Goal: Complete application form

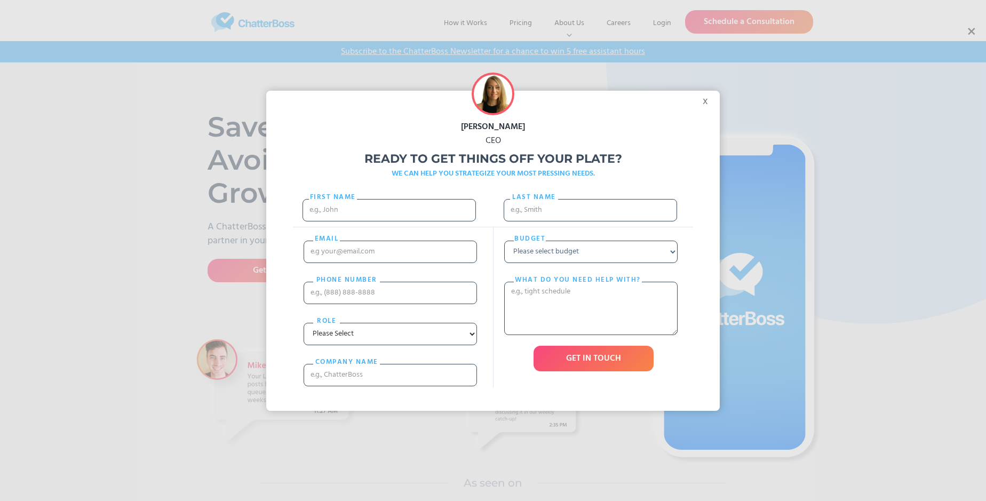
click at [971, 31] on div "[PERSON_NAME] CEO Ready to get things off your plate? WE CAN HELP YOU STRATEGIZ…" at bounding box center [493, 250] width 986 height 501
click at [389, 220] on input "First Name" at bounding box center [389, 210] width 173 height 22
type input "[PERSON_NAME]"
click at [590, 215] on input "Last name" at bounding box center [590, 210] width 173 height 22
type input "Ryan"
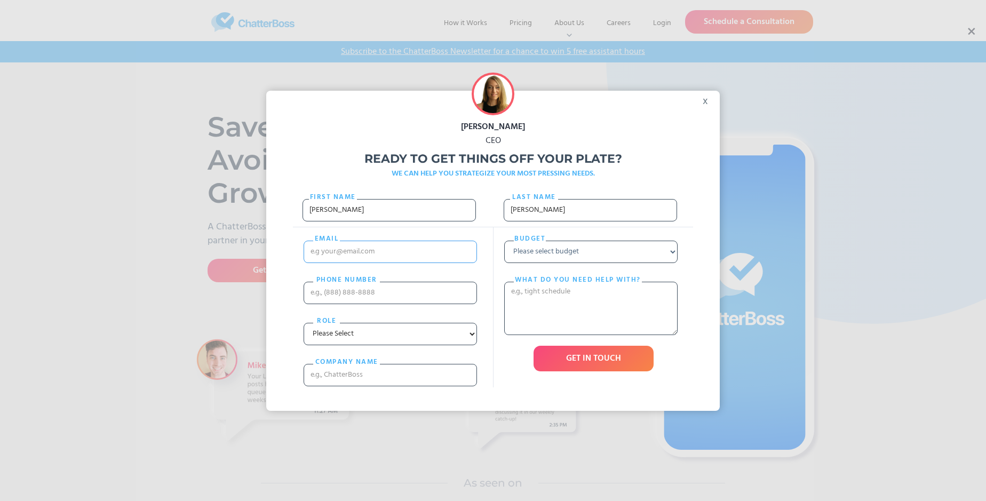
click at [390, 262] on input "email" at bounding box center [390, 252] width 173 height 22
type input "[EMAIL_ADDRESS][DOMAIN_NAME]"
click at [390, 303] on input "PHONE nUMBER" at bounding box center [390, 293] width 173 height 22
type input "13682638692"
click at [390, 386] on input "cOMPANY NAME" at bounding box center [390, 375] width 173 height 22
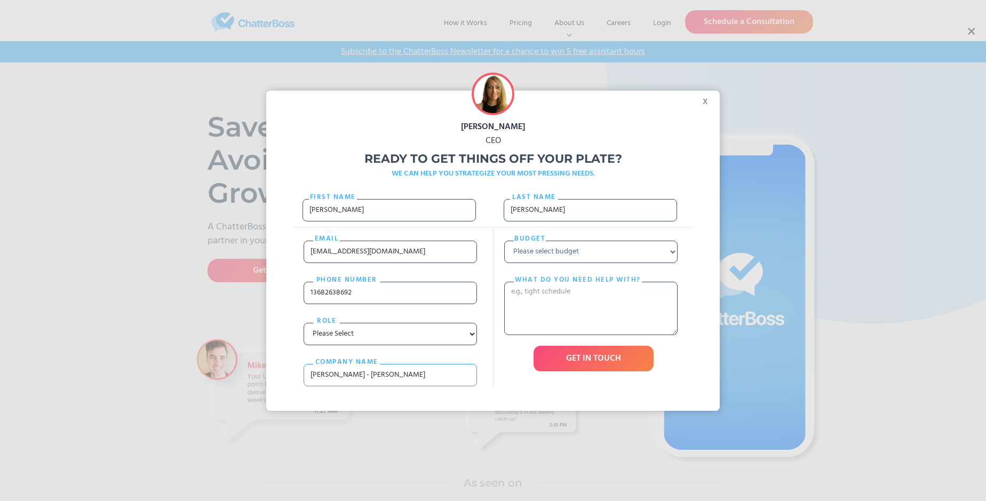
type input "Kris - Labadie"
select select "Under $700"
click at [591, 329] on textarea "What do you need help with?" at bounding box center [590, 308] width 173 height 53
type textarea "canis"
click at [593, 371] on input "GET IN TOUCH" at bounding box center [594, 359] width 120 height 26
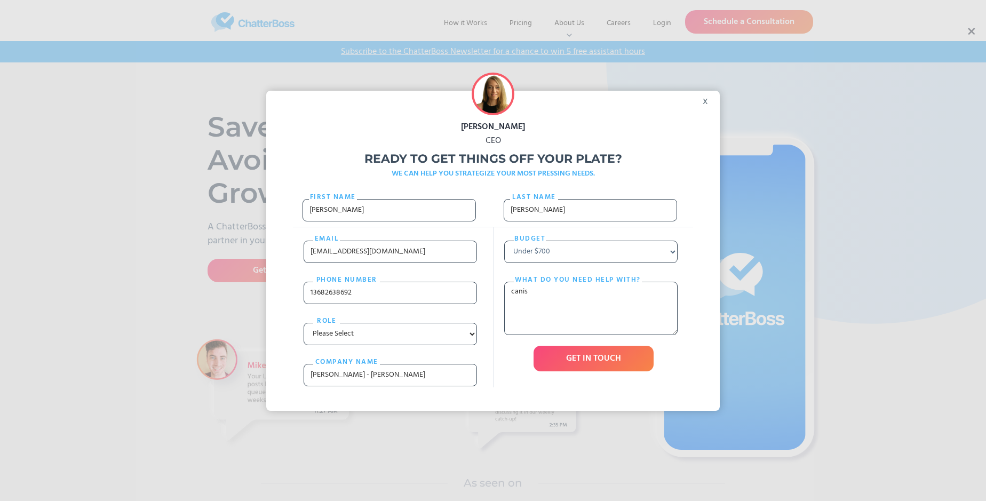
type input "Please wait..."
click at [971, 31] on div "[PERSON_NAME] CEO Ready to get things off your plate? WE CAN HELP YOU STRATEGIZ…" at bounding box center [493, 250] width 986 height 501
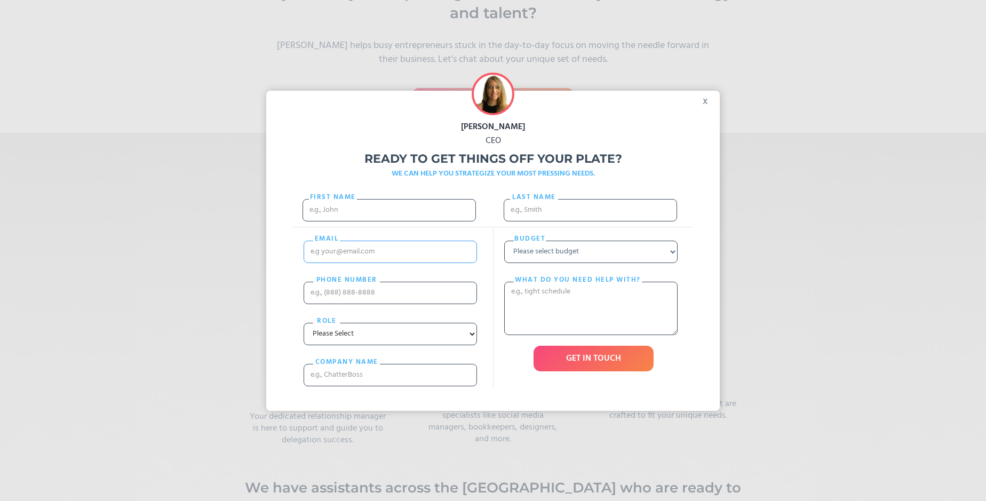
click at [361, 263] on input "email" at bounding box center [390, 252] width 173 height 22
type input "[PERSON_NAME]"
click at [493, 266] on div "Budget Please select budget Under $700 $700 - $1500 $1500 - $3000 $3000+ What d…" at bounding box center [593, 307] width 200 height 160
type input "[EMAIL_ADDRESS][DOMAIN_NAME]"
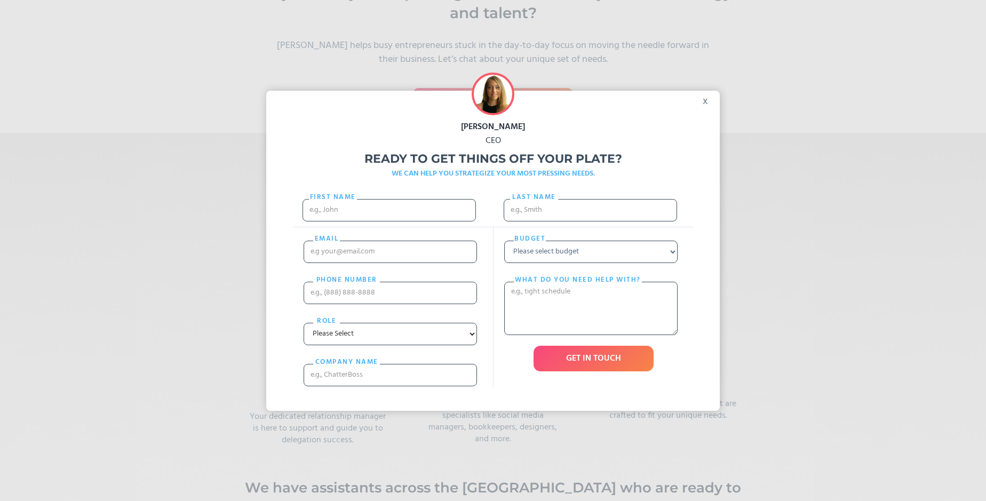
scroll to position [0, 0]
click at [624, 263] on select "Please select budget Under $700 $700 - $1500 $1500 - $3000 $3000+" at bounding box center [590, 252] width 173 height 22
